Goal: Navigation & Orientation: Find specific page/section

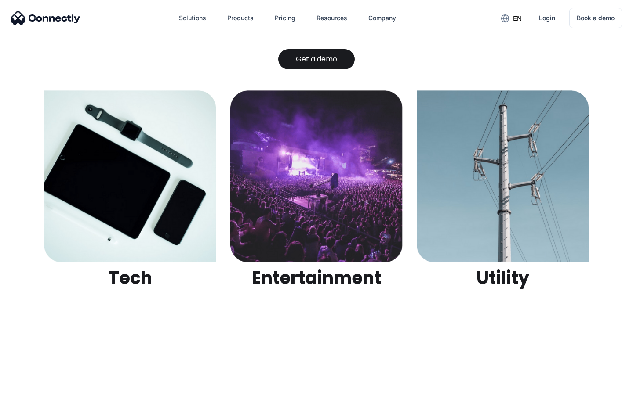
scroll to position [2772, 0]
